Goal: Transaction & Acquisition: Purchase product/service

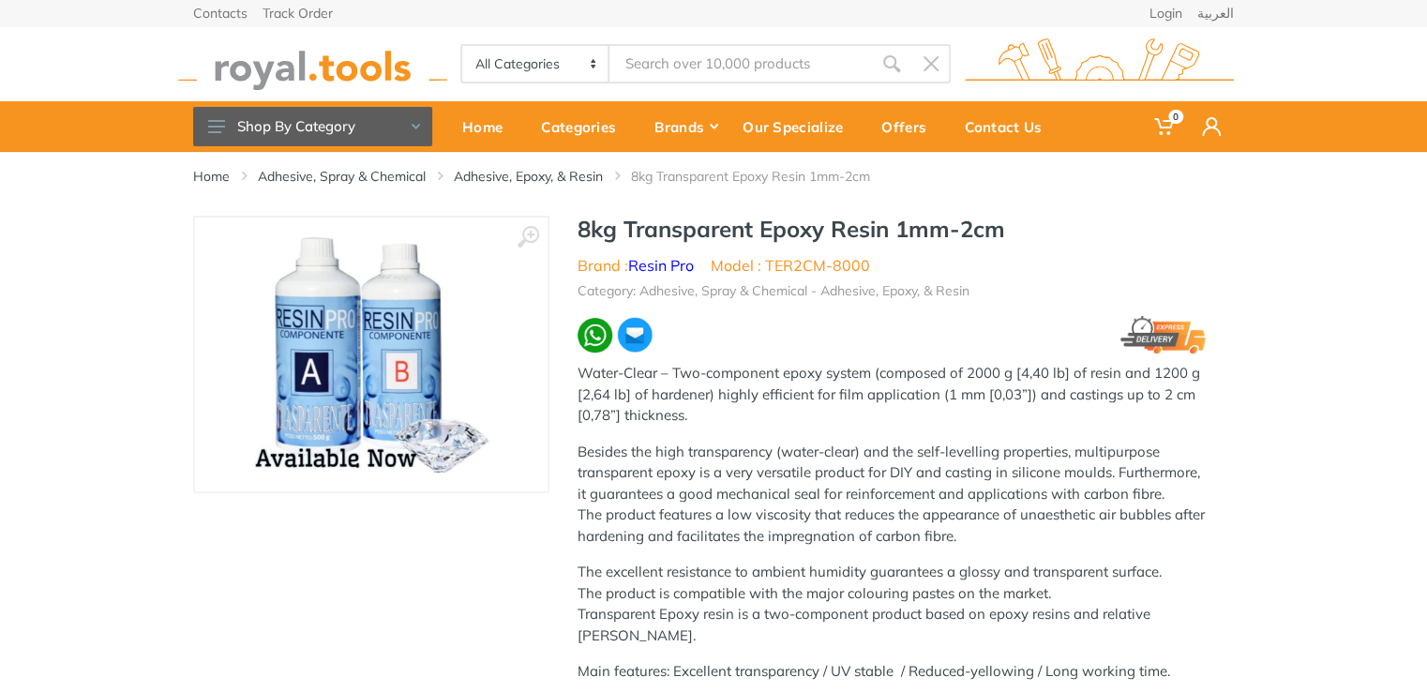
click at [354, 383] on img at bounding box center [371, 354] width 236 height 236
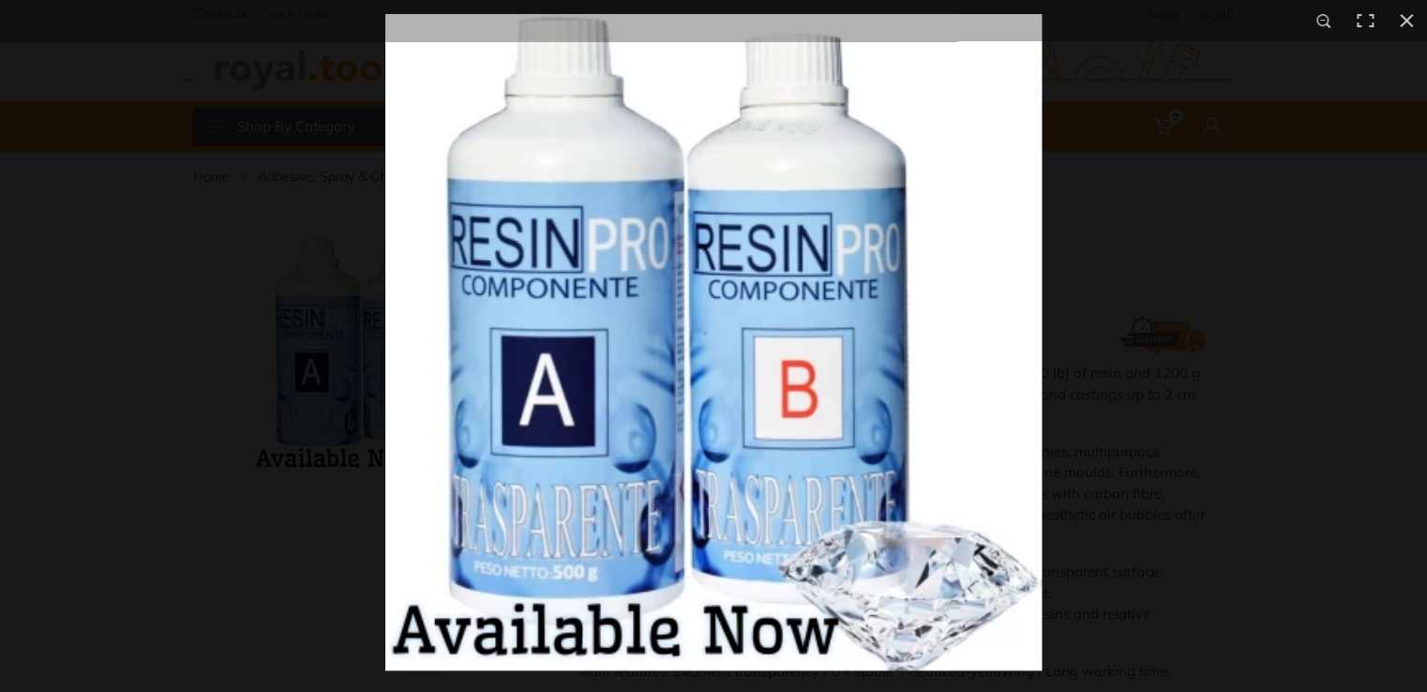
click at [657, 414] on img at bounding box center [713, 342] width 656 height 656
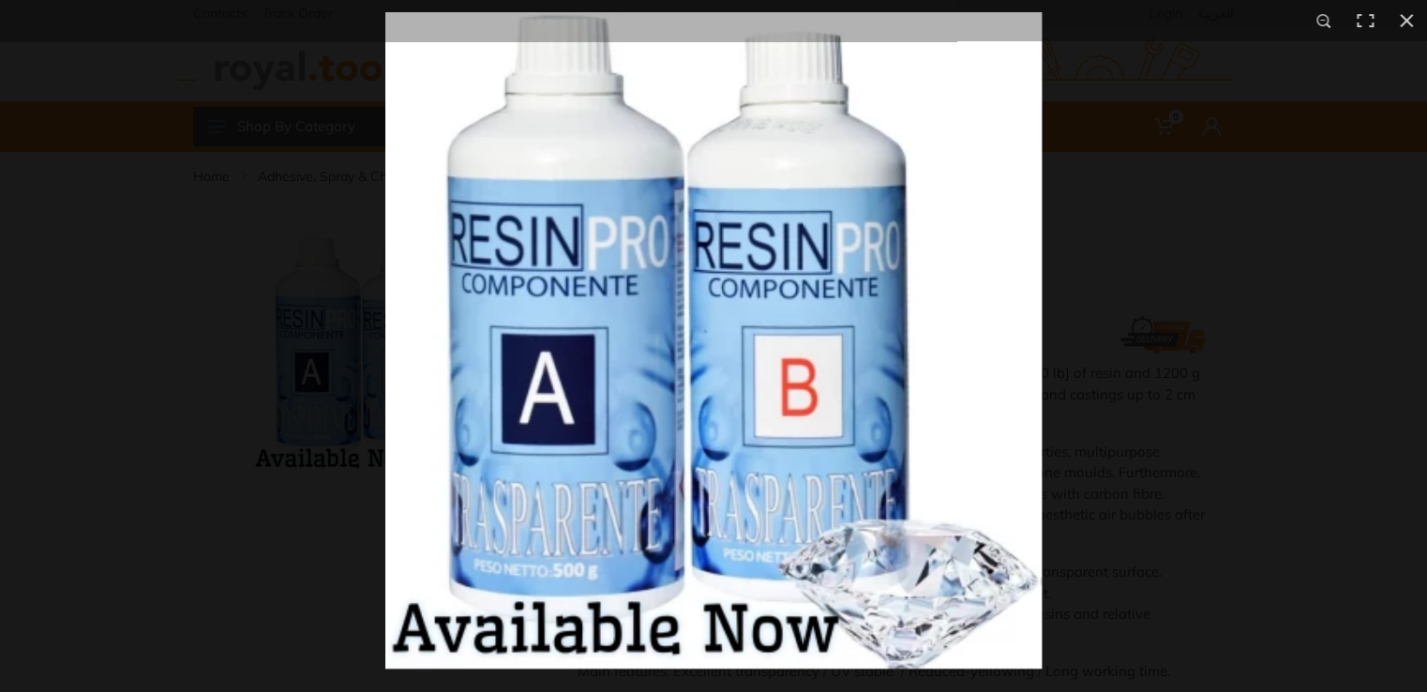
click at [709, 411] on img at bounding box center [713, 340] width 656 height 656
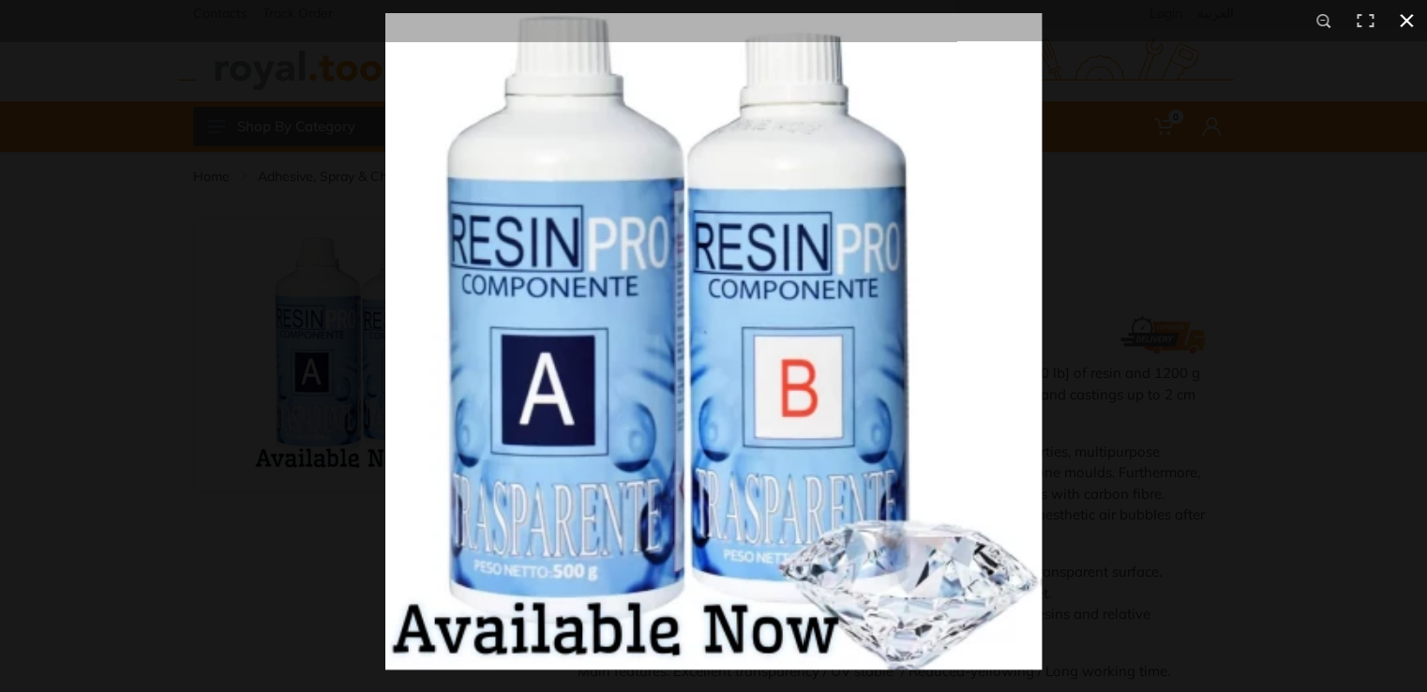
click at [1262, 310] on div at bounding box center [1098, 359] width 1427 height 692
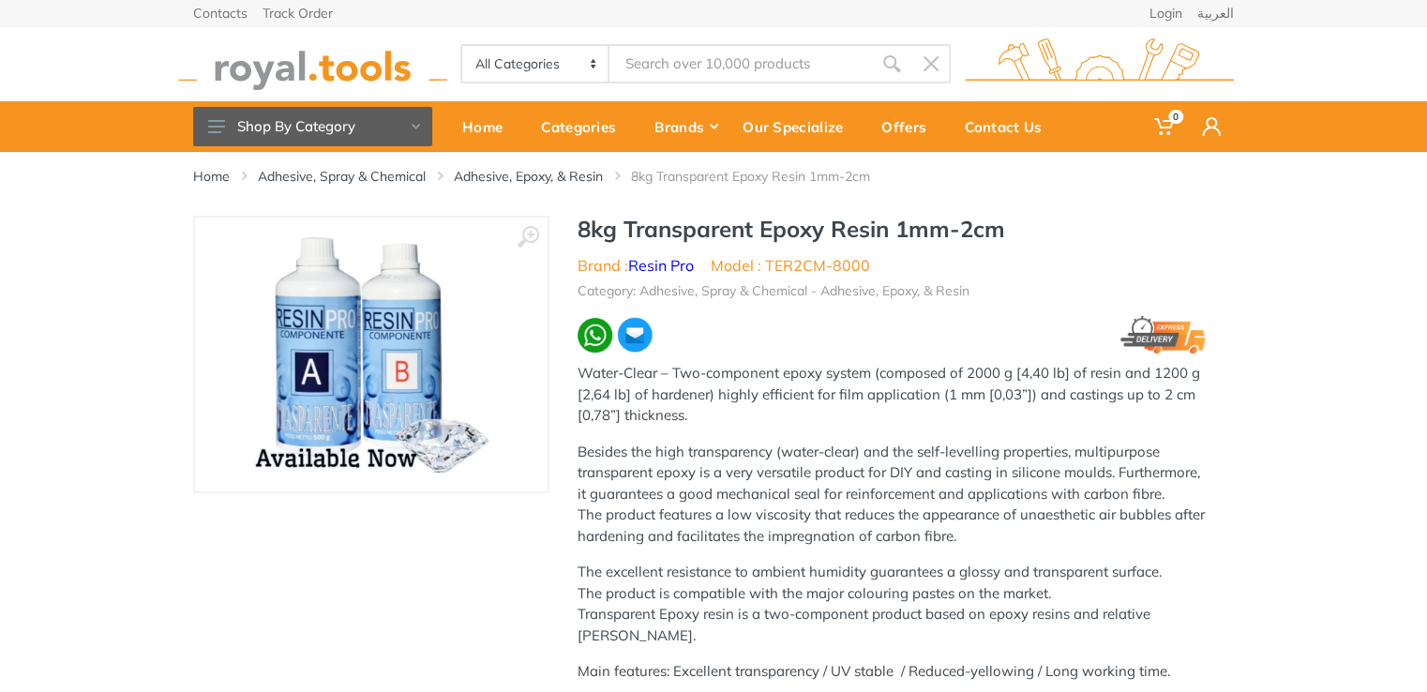
click at [456, 344] on img at bounding box center [371, 354] width 236 height 236
